Goal: Use online tool/utility: Utilize a website feature to perform a specific function

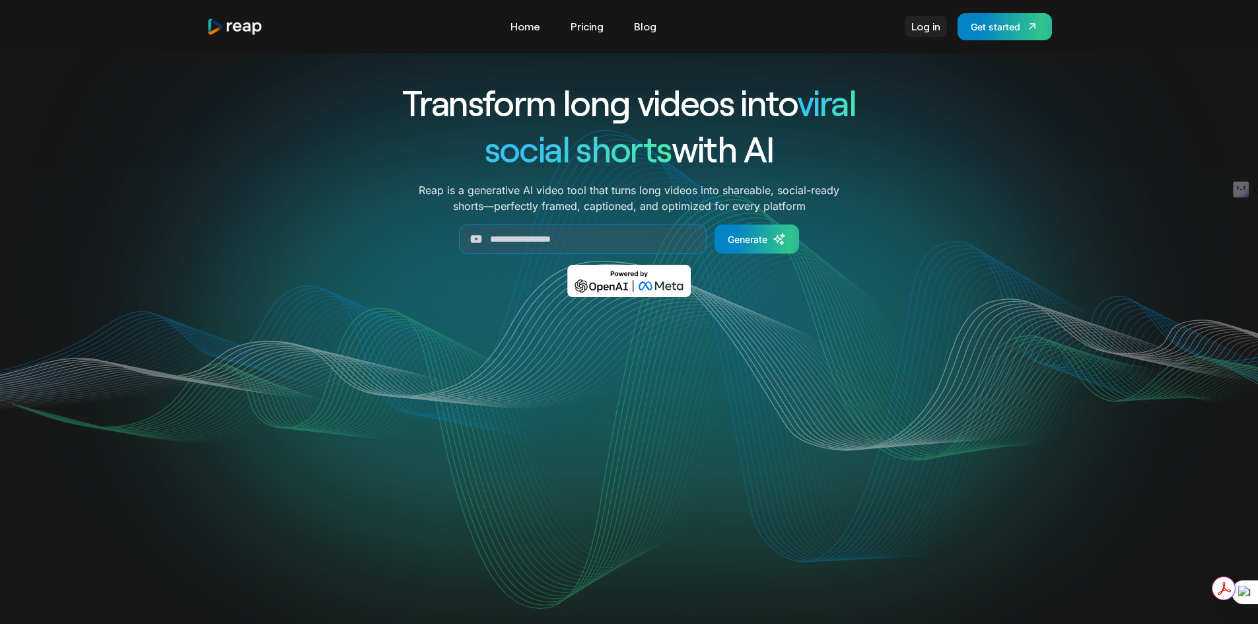
click at [926, 26] on link "Log in" at bounding box center [926, 26] width 42 height 21
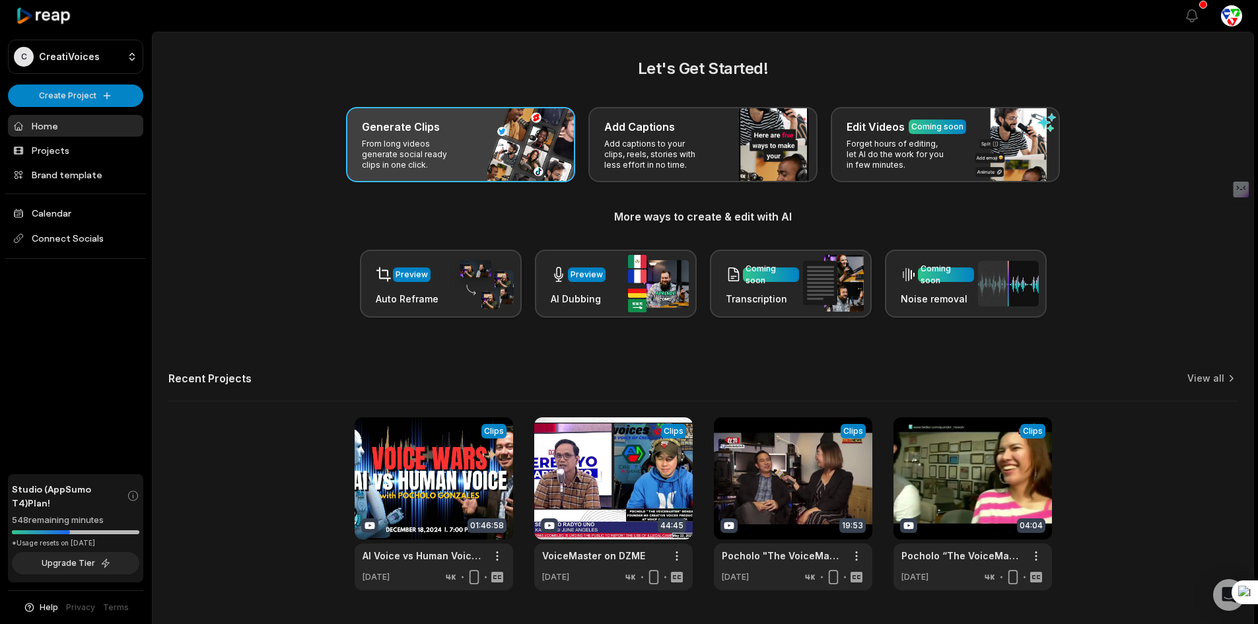
click at [442, 137] on div "Generate Clips From long videos generate social ready clips in one click." at bounding box center [460, 144] width 229 height 75
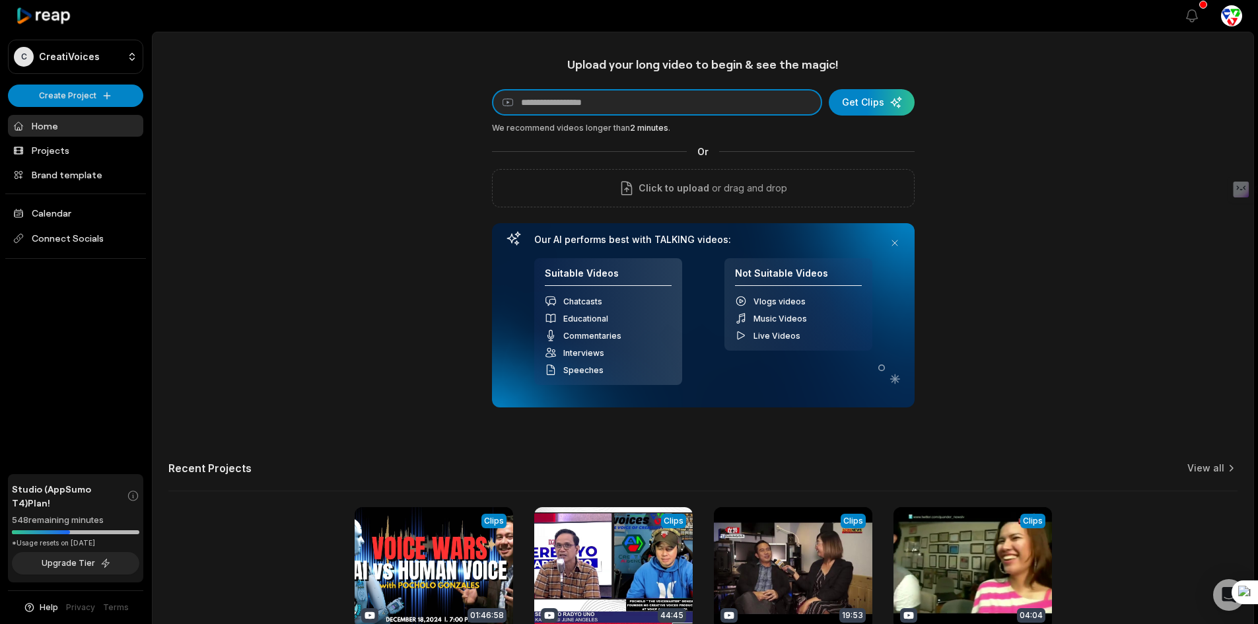
click at [594, 106] on input at bounding box center [657, 102] width 330 height 26
paste input "**********"
type input "**********"
click at [888, 94] on div "submit" at bounding box center [872, 102] width 86 height 26
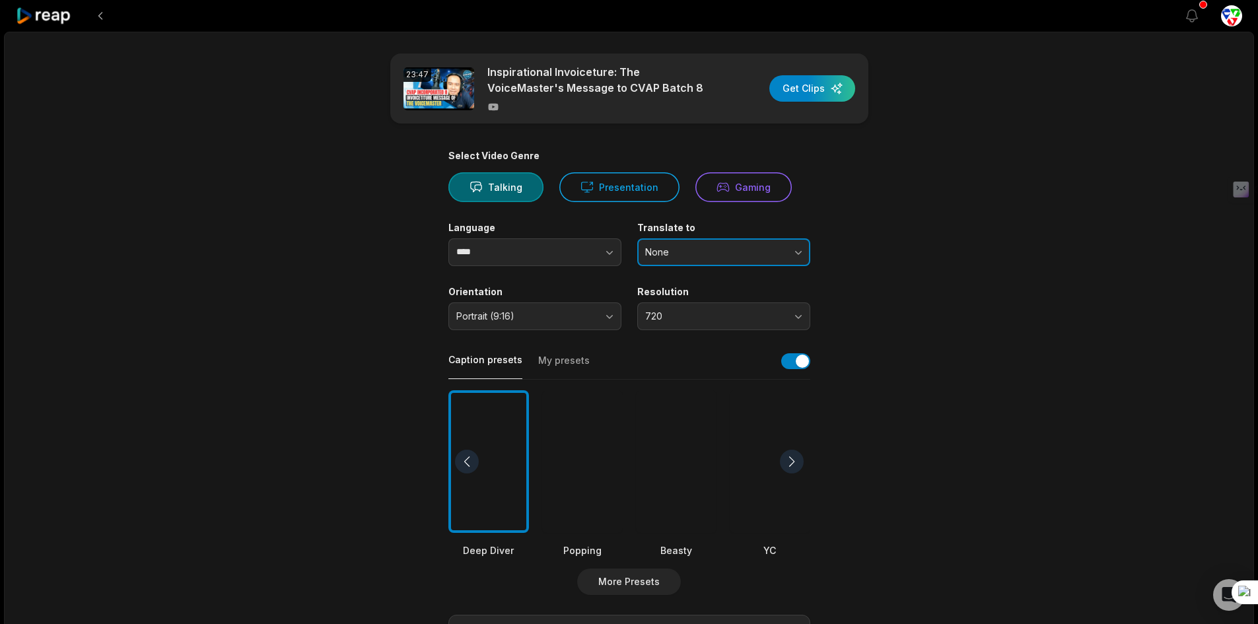
click at [692, 241] on button "None" at bounding box center [723, 252] width 173 height 28
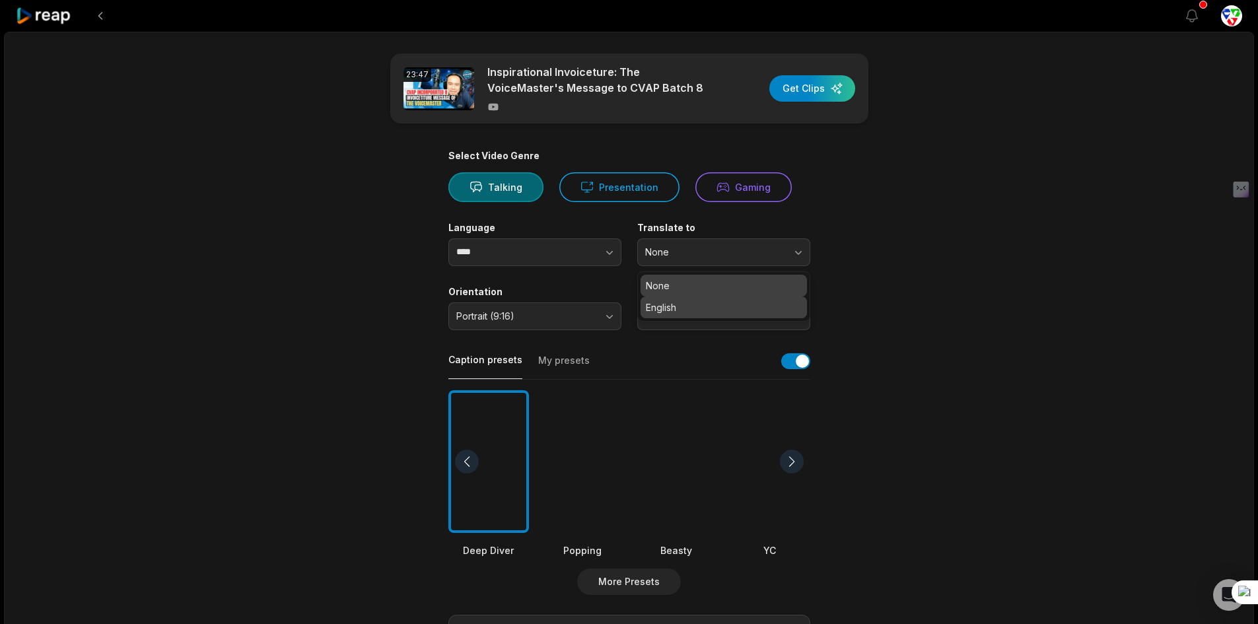
click at [670, 311] on p "English" at bounding box center [724, 307] width 156 height 14
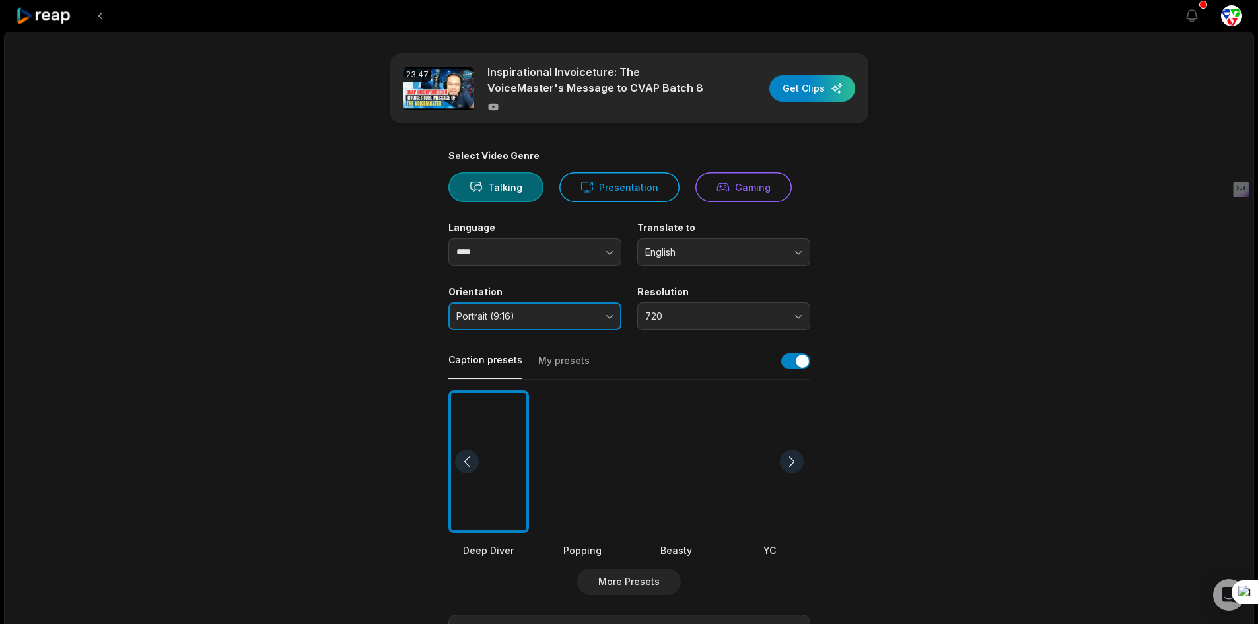
click at [549, 321] on span "Portrait (9:16)" at bounding box center [525, 316] width 139 height 12
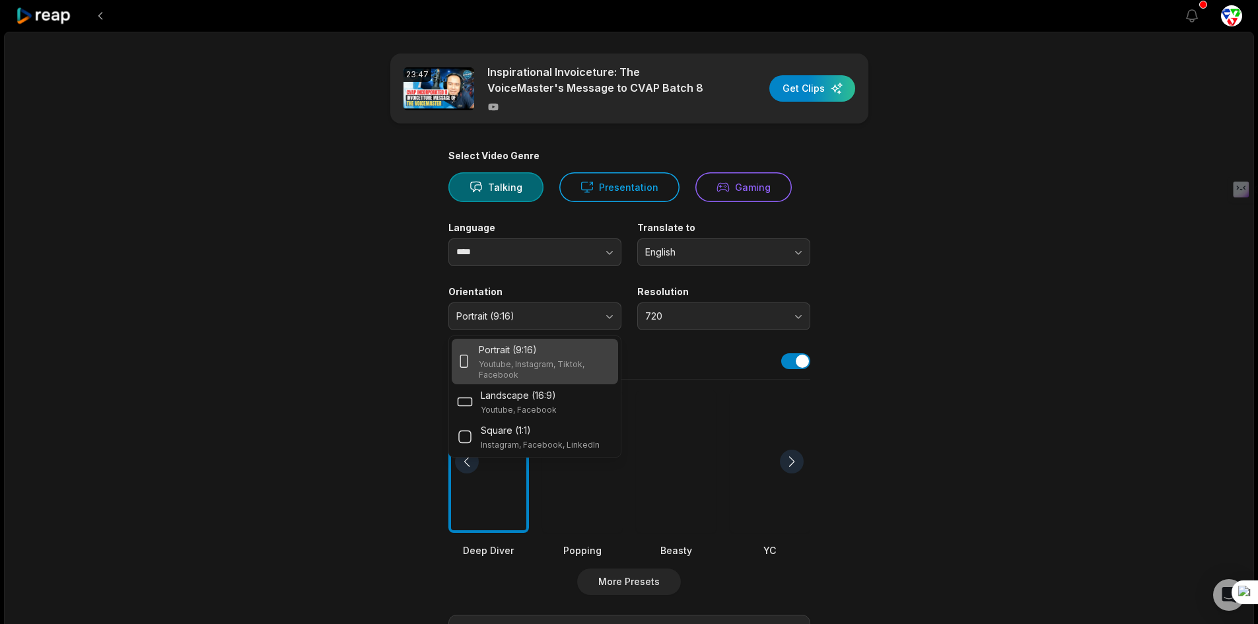
drag, startPoint x: 475, startPoint y: 432, endPoint x: 486, endPoint y: 365, distance: 67.5
click at [487, 367] on div "Portrait (9:16) Youtube, Instagram, Tiktok, Facebook Landscape (16:9) Youtube, …" at bounding box center [534, 396] width 173 height 122
click at [475, 359] on div "Portrait (9:16) Youtube, Instagram, Tiktok, Facebook" at bounding box center [535, 362] width 156 height 38
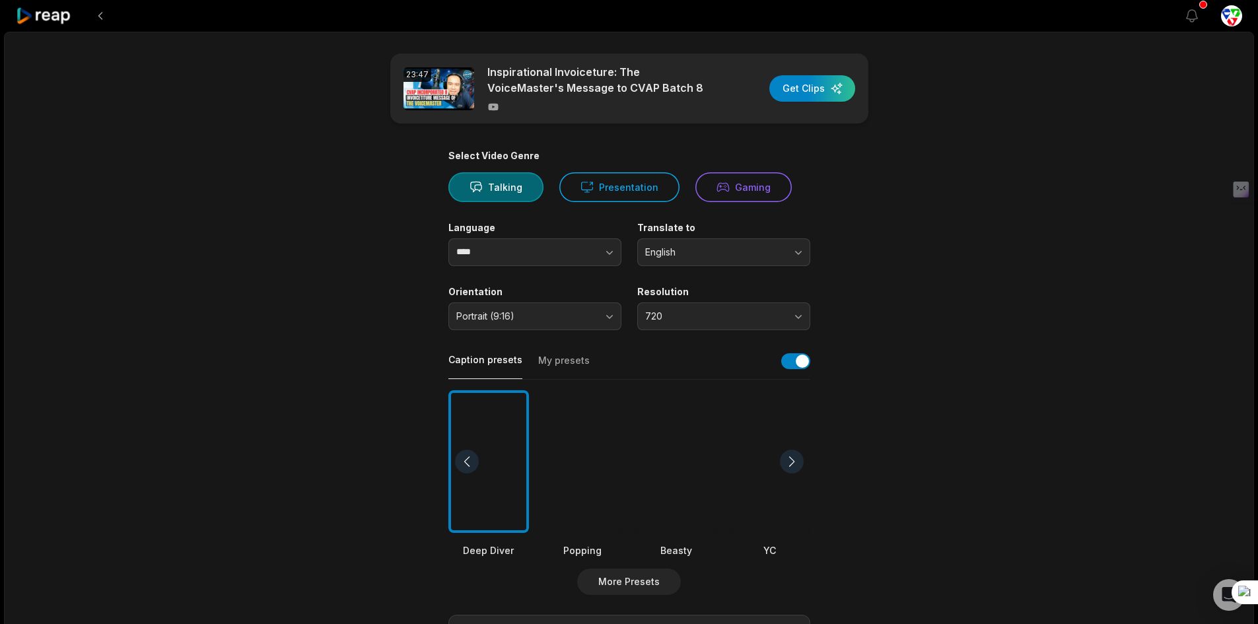
click at [708, 286] on label "Resolution" at bounding box center [723, 292] width 173 height 12
click at [683, 321] on span "720" at bounding box center [714, 316] width 139 height 12
drag, startPoint x: 648, startPoint y: 419, endPoint x: 652, endPoint y: 410, distance: 9.5
click at [649, 417] on p "4K" at bounding box center [724, 415] width 156 height 14
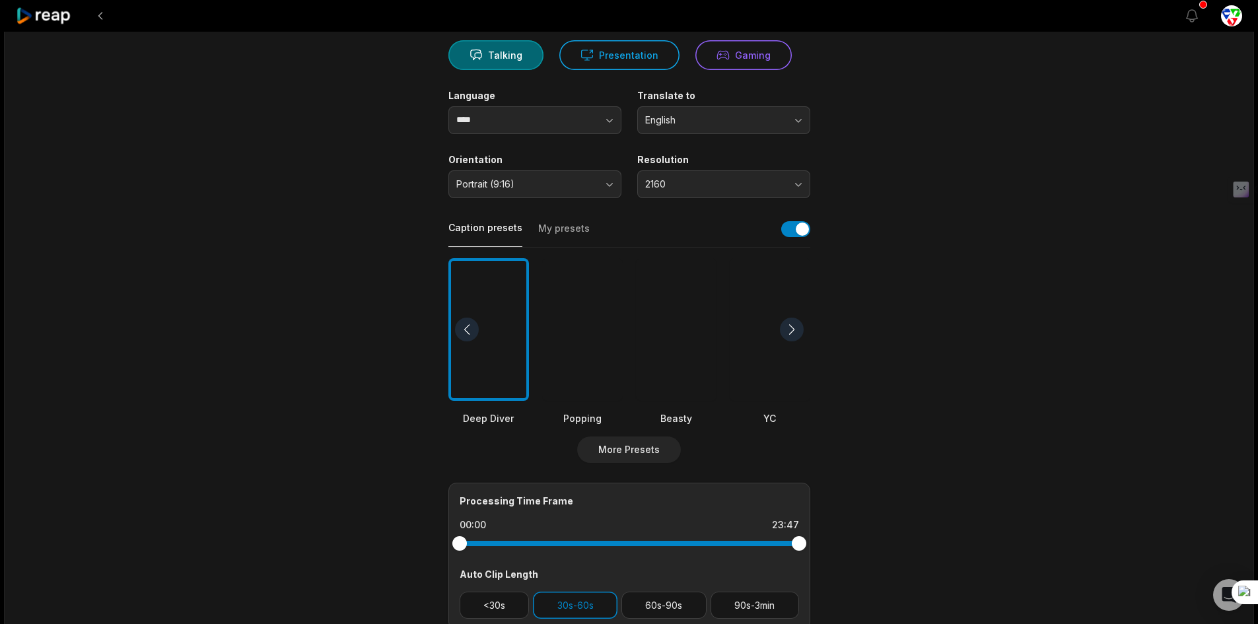
click at [578, 370] on div at bounding box center [582, 329] width 81 height 143
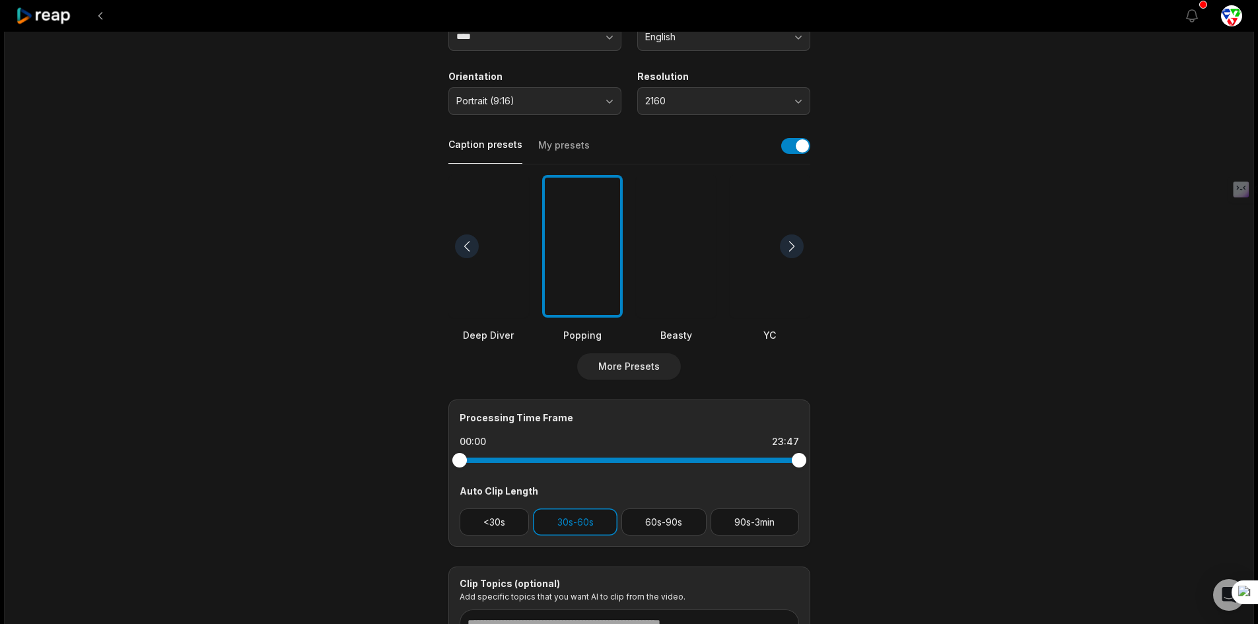
scroll to position [264, 0]
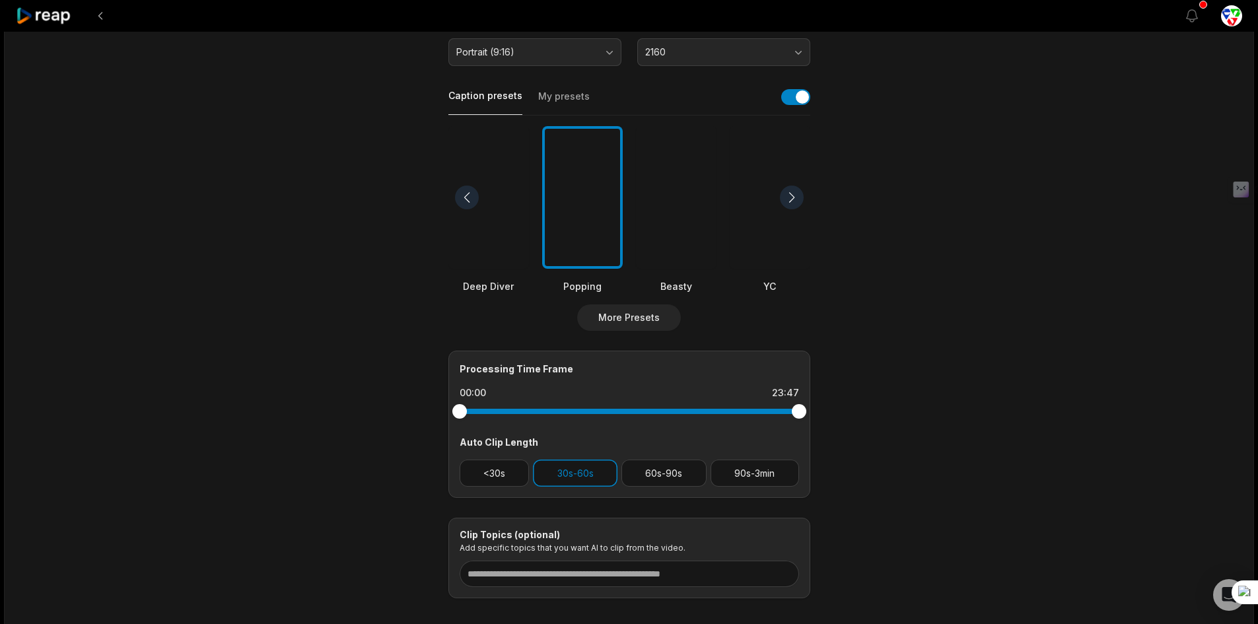
click at [491, 487] on div "Processing Time Frame 00:00 23:47 Auto Clip Length <30s 30s-60s 60s-90s 90s-3min" at bounding box center [629, 424] width 362 height 147
click at [503, 484] on button "<30s" at bounding box center [495, 473] width 70 height 27
drag, startPoint x: 637, startPoint y: 466, endPoint x: 748, endPoint y: 462, distance: 110.3
click at [639, 466] on button "60s-90s" at bounding box center [663, 473] width 85 height 27
click at [748, 464] on button "90s-3min" at bounding box center [755, 473] width 88 height 27
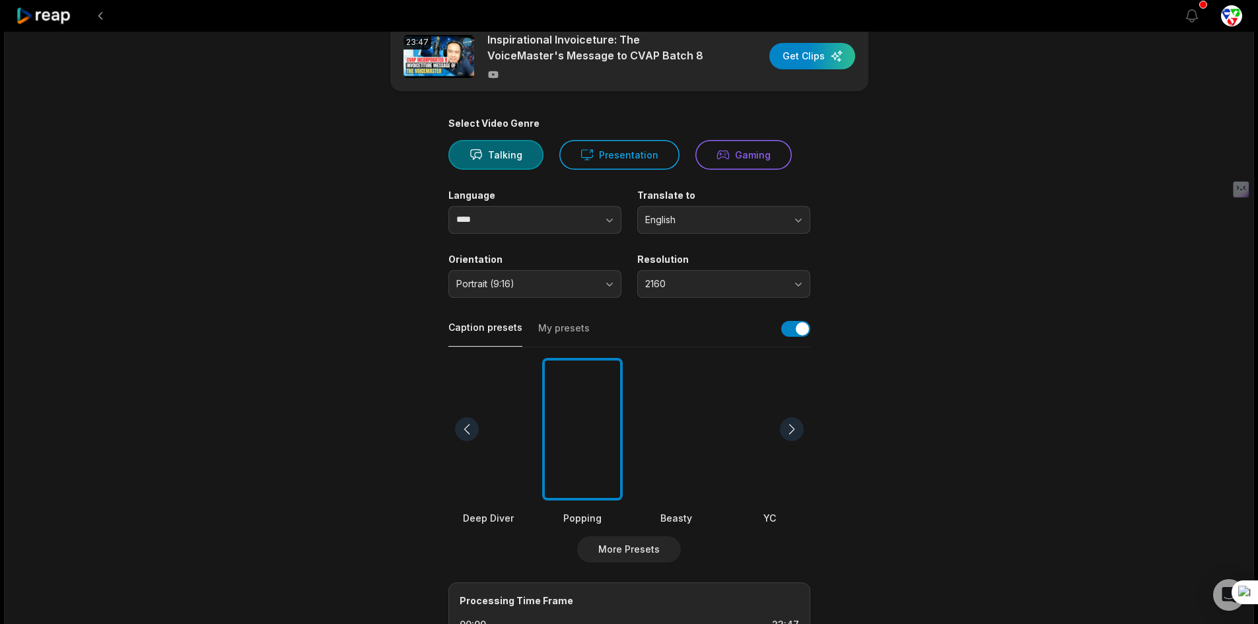
scroll to position [0, 0]
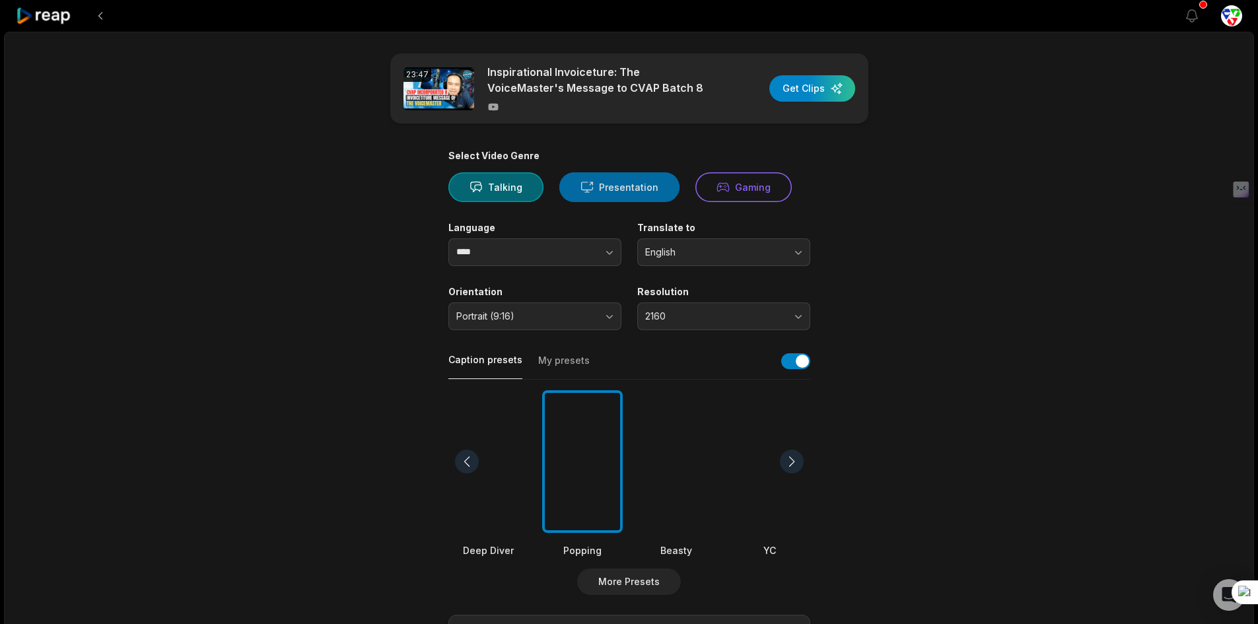
click at [622, 183] on button "Presentation" at bounding box center [619, 187] width 120 height 30
click at [787, 94] on div "button" at bounding box center [812, 88] width 86 height 26
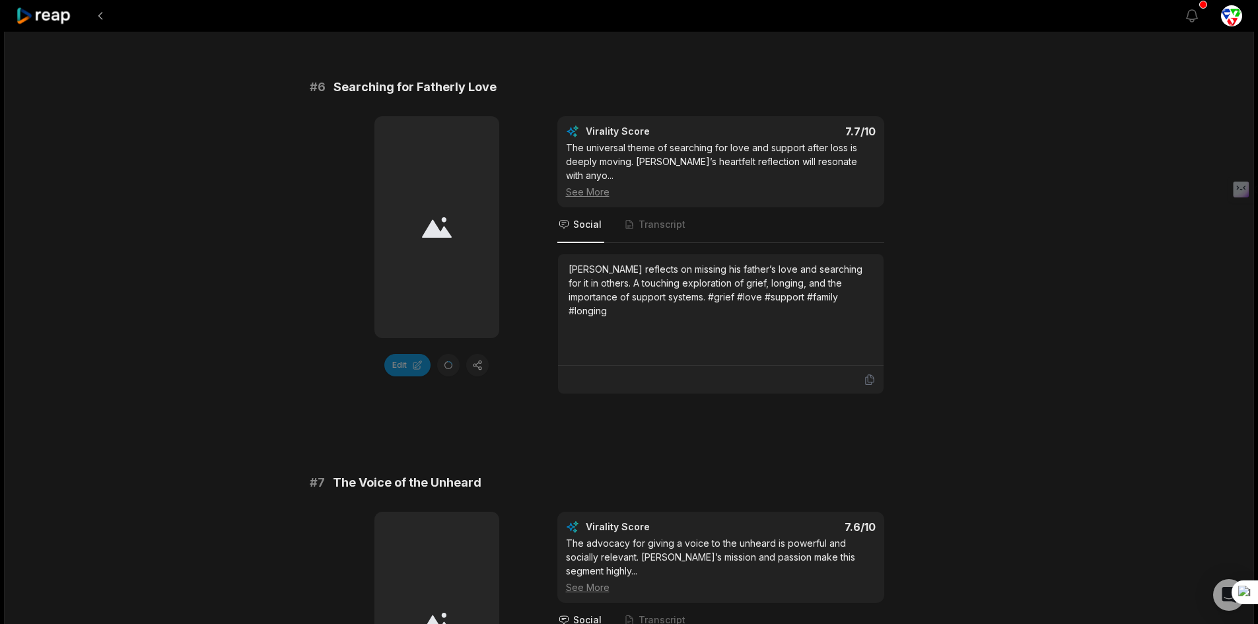
scroll to position [2311, 0]
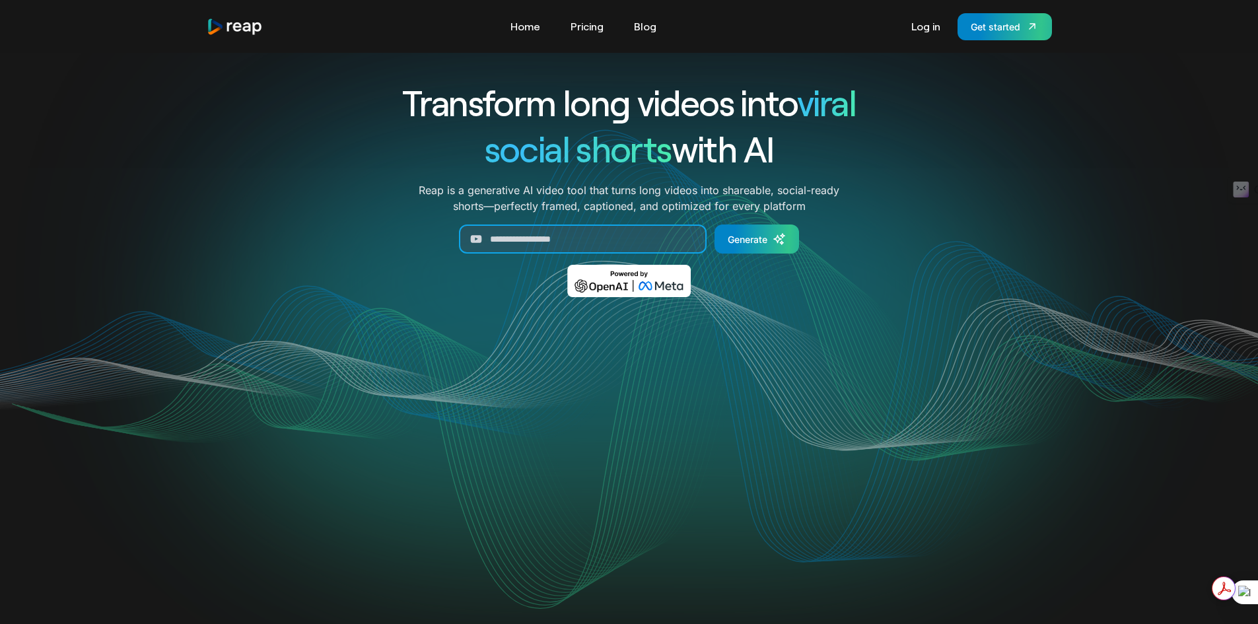
click at [628, 239] on input "Generate Form" at bounding box center [583, 239] width 248 height 29
paste input "**********"
type input "**********"
click at [750, 247] on link "Generate" at bounding box center [757, 239] width 85 height 29
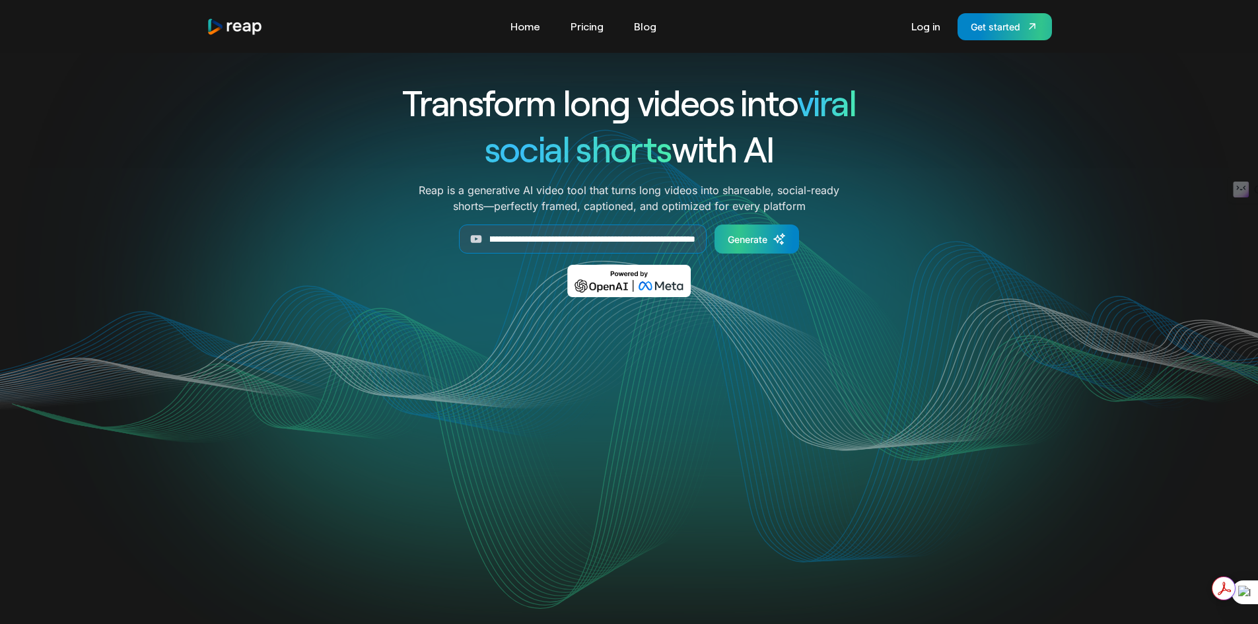
scroll to position [0, 0]
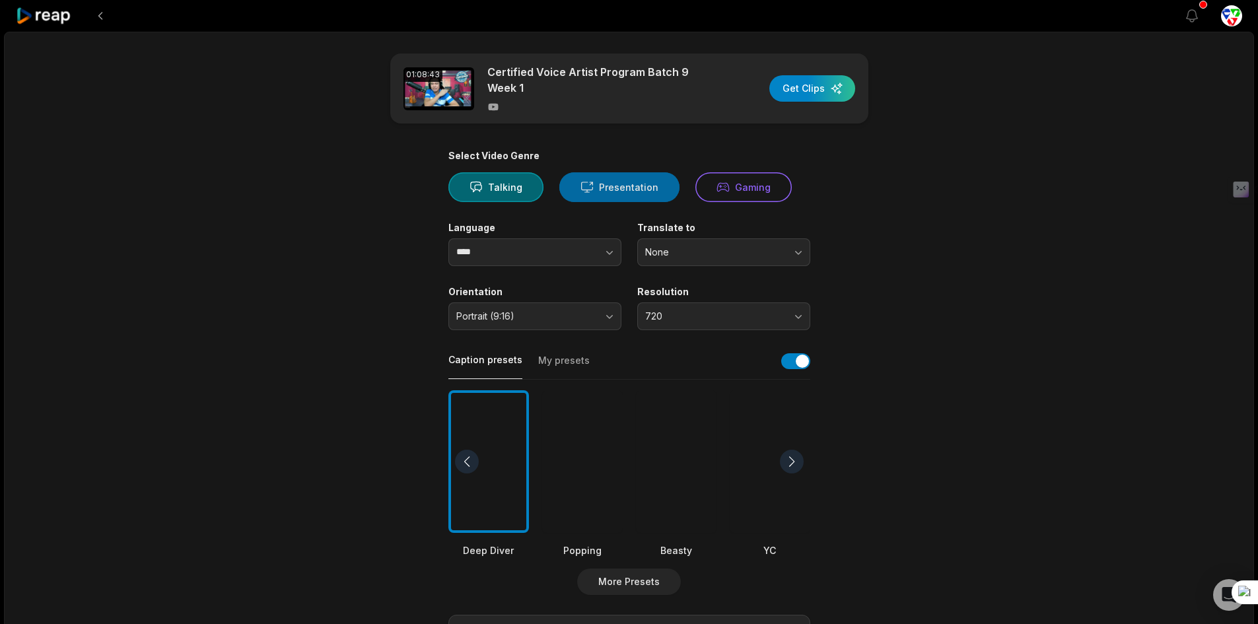
click at [645, 191] on button "Presentation" at bounding box center [619, 187] width 120 height 30
click at [693, 262] on button "None" at bounding box center [723, 252] width 173 height 28
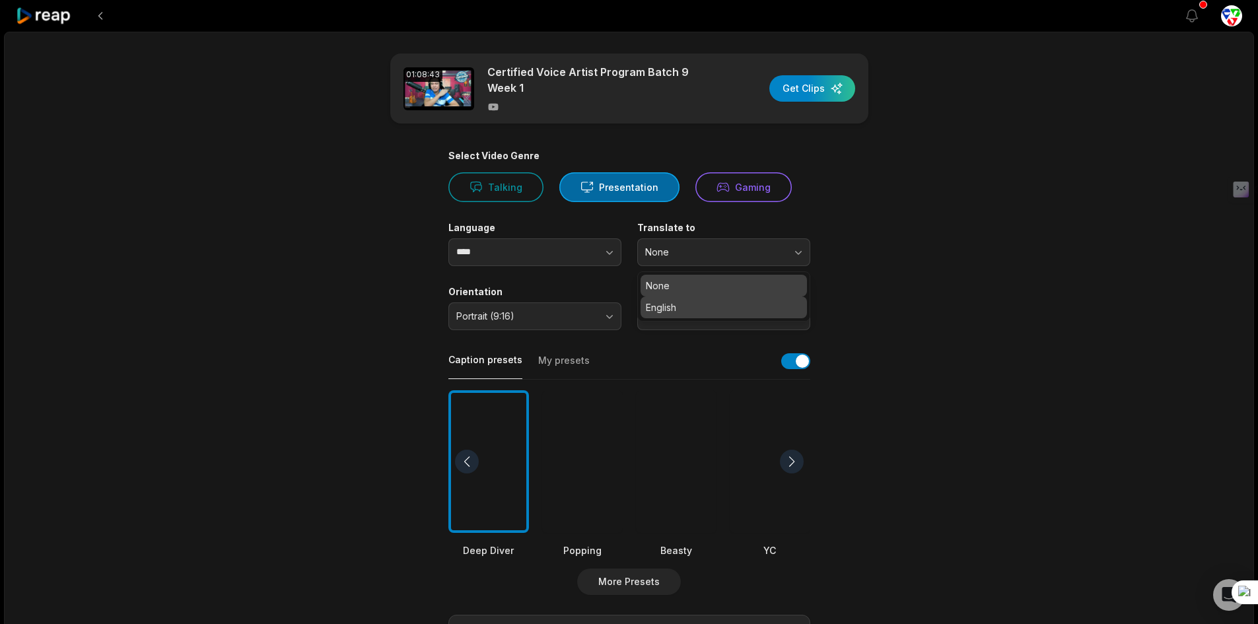
click at [703, 302] on p "English" at bounding box center [724, 307] width 156 height 14
click at [695, 312] on span "720" at bounding box center [714, 316] width 139 height 12
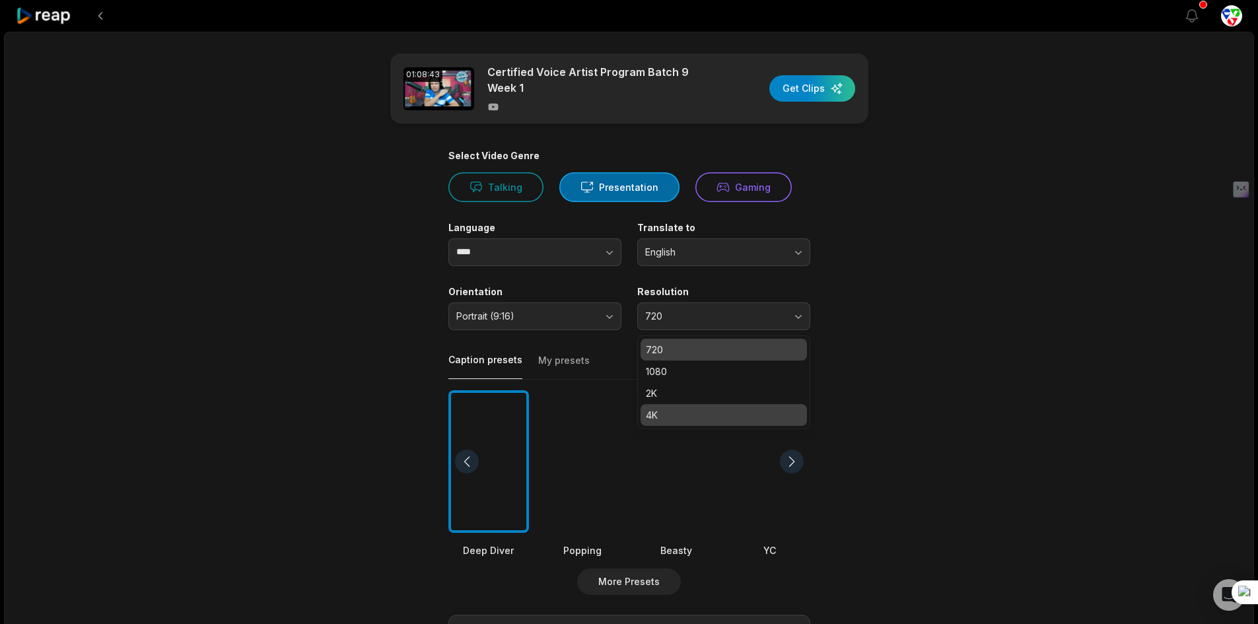
click at [674, 415] on p "4K" at bounding box center [724, 415] width 156 height 14
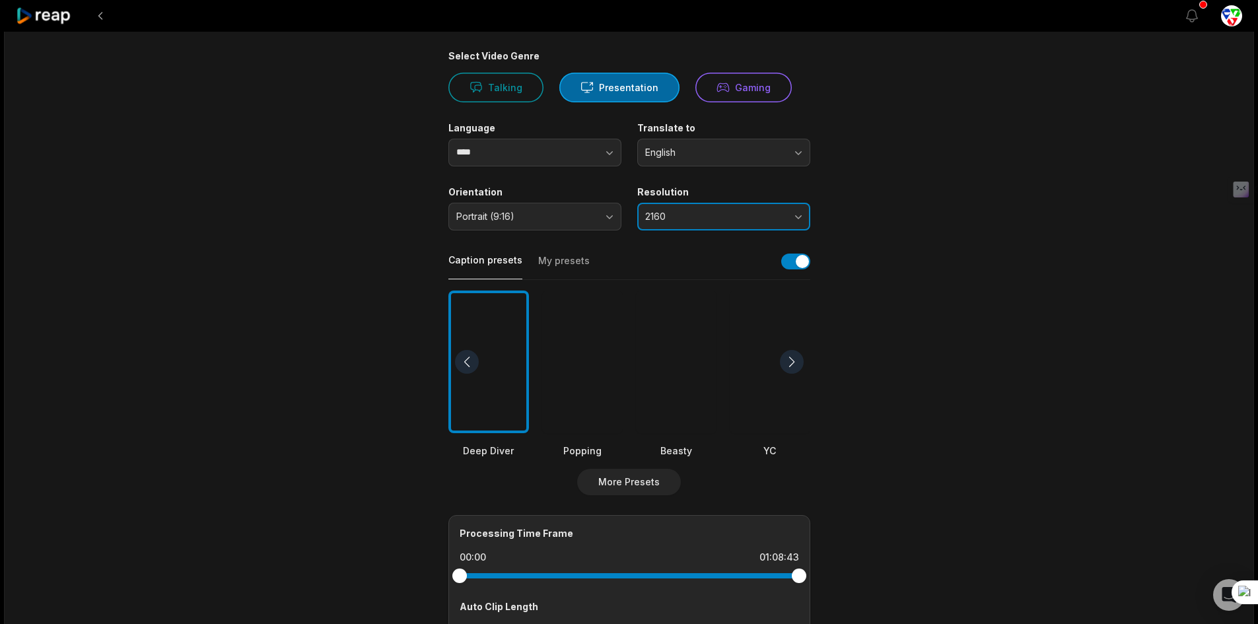
scroll to position [264, 0]
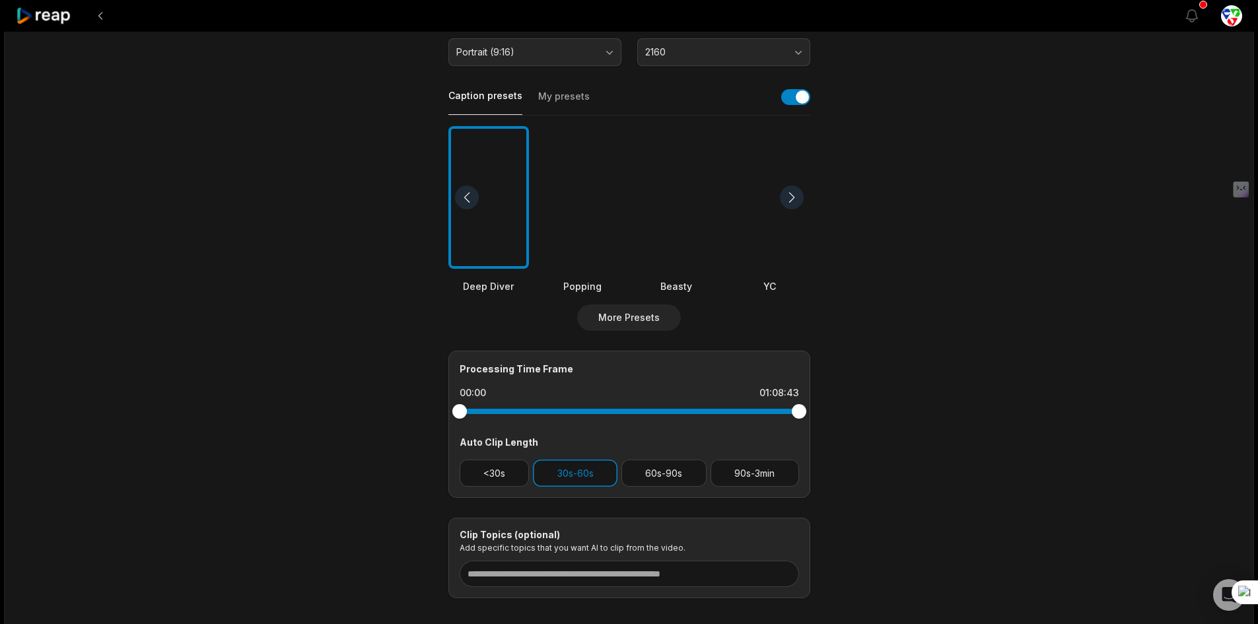
click at [577, 238] on div at bounding box center [582, 197] width 81 height 143
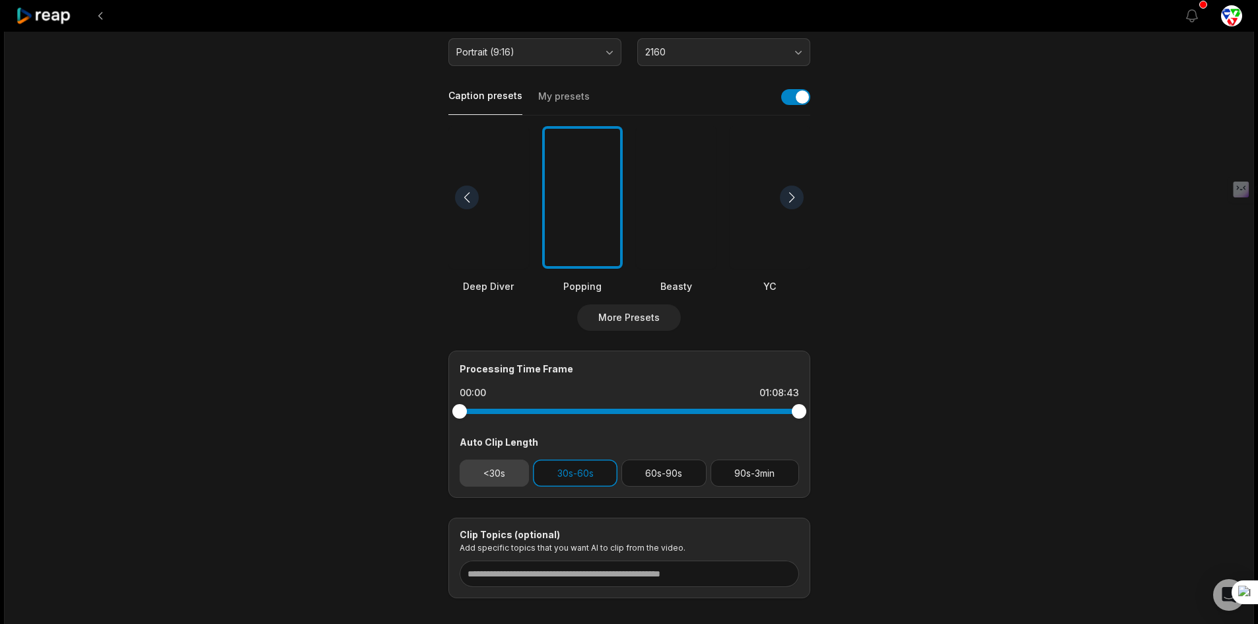
click at [481, 488] on div "Processing Time Frame 00:00 01:08:43 Auto Clip Length <30s 30s-60s 60s-90s 90s-…" at bounding box center [629, 424] width 362 height 147
drag, startPoint x: 487, startPoint y: 478, endPoint x: 531, endPoint y: 470, distance: 45.1
click at [489, 477] on button "<30s" at bounding box center [495, 473] width 70 height 27
click at [643, 460] on button "60s-90s" at bounding box center [663, 473] width 85 height 27
click at [752, 480] on button "90s-3min" at bounding box center [755, 473] width 88 height 27
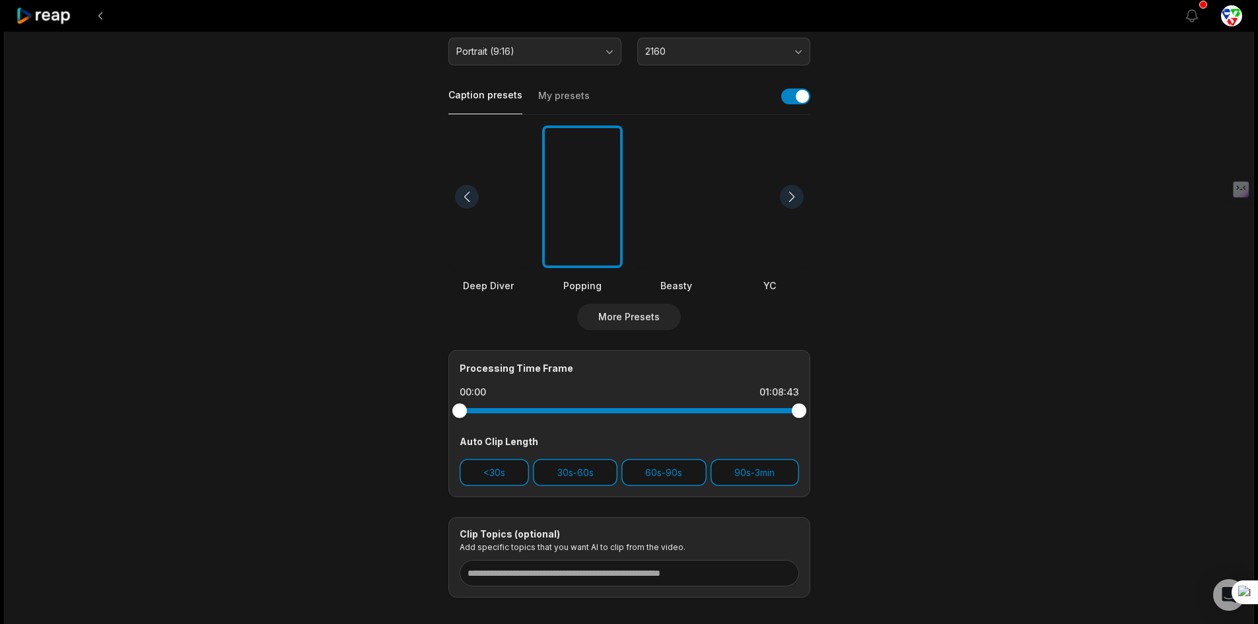
scroll to position [135, 0]
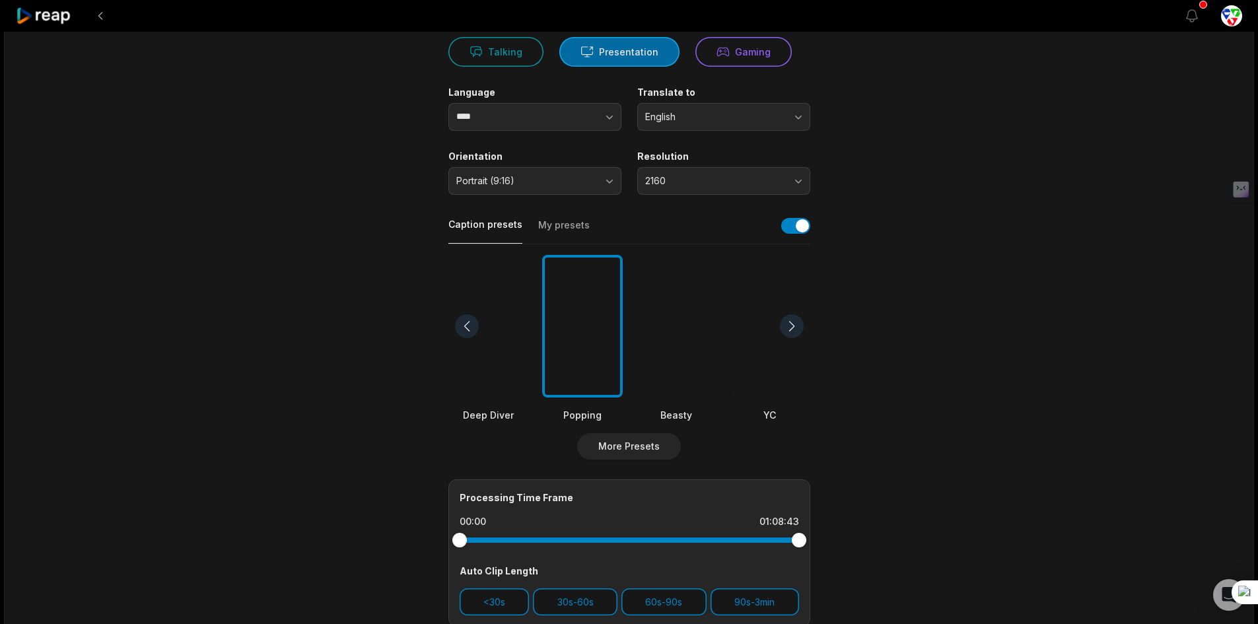
click at [608, 55] on button "Presentation" at bounding box center [619, 52] width 120 height 30
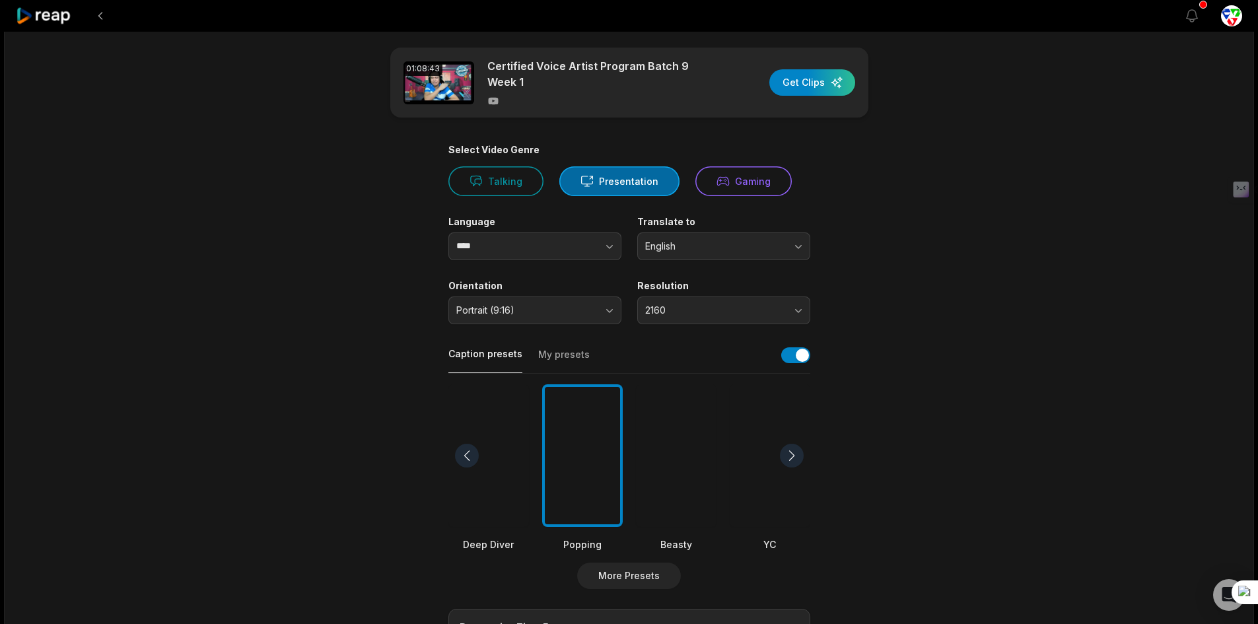
scroll to position [0, 0]
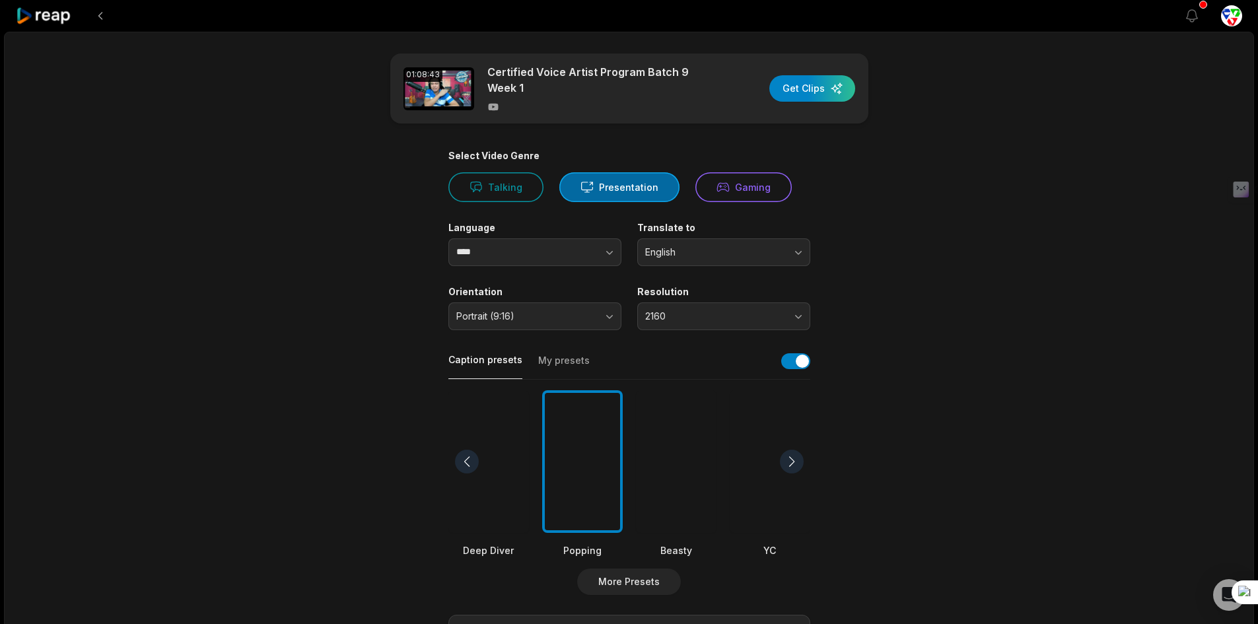
click at [812, 102] on div "01:08:43 Certified Voice Artist Program Batch 9 Week 1 Get Clips" at bounding box center [629, 88] width 478 height 70
click at [810, 94] on div "button" at bounding box center [812, 88] width 86 height 26
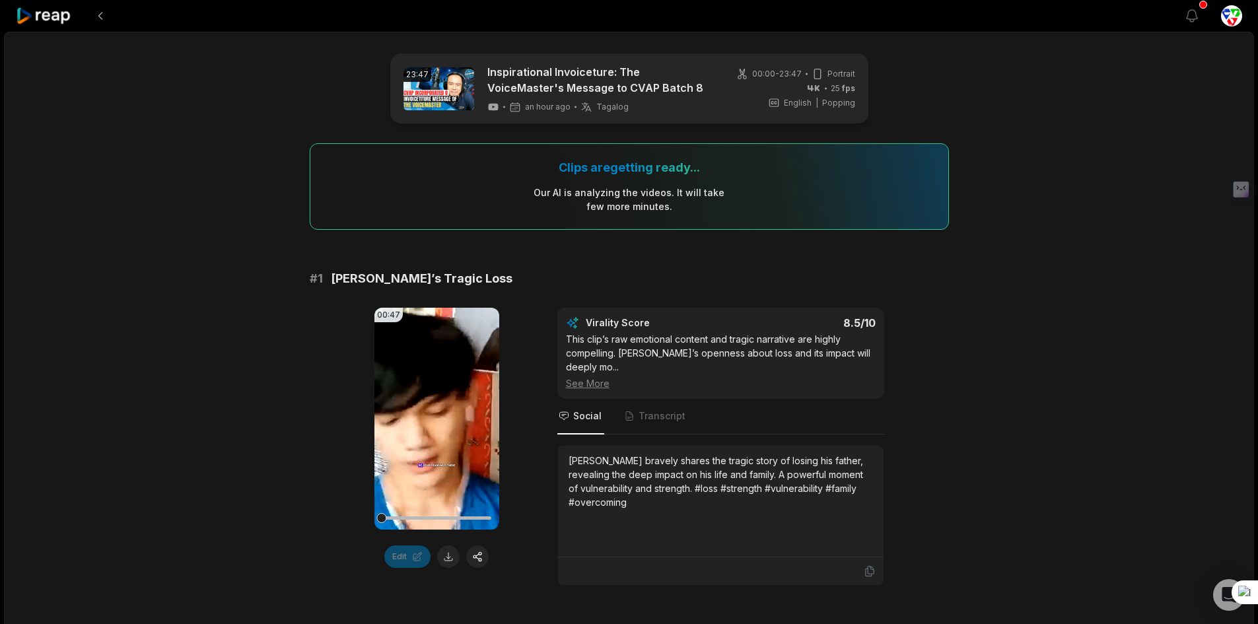
scroll to position [2311, 0]
